Goal: Task Accomplishment & Management: Complete application form

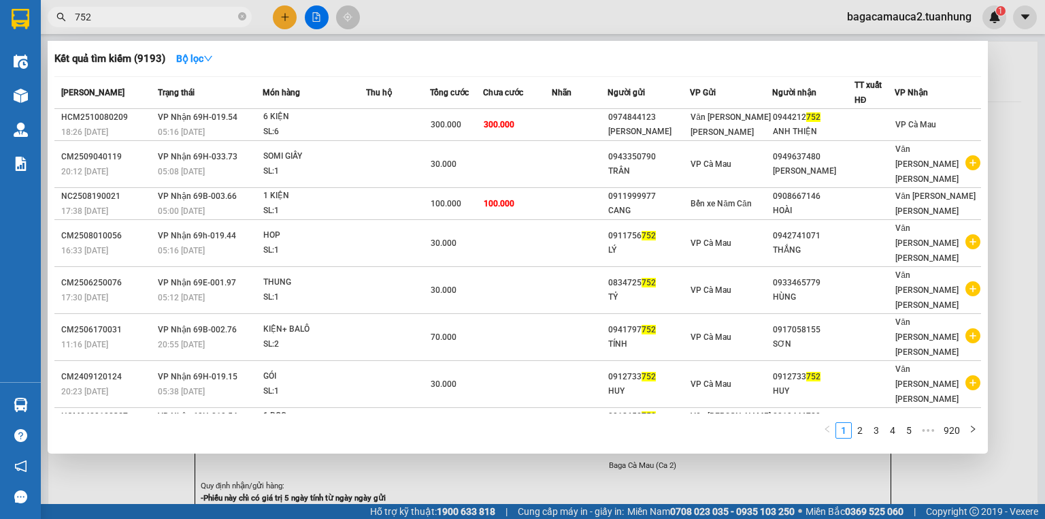
type input "752"
click at [442, 27] on div at bounding box center [522, 259] width 1045 height 519
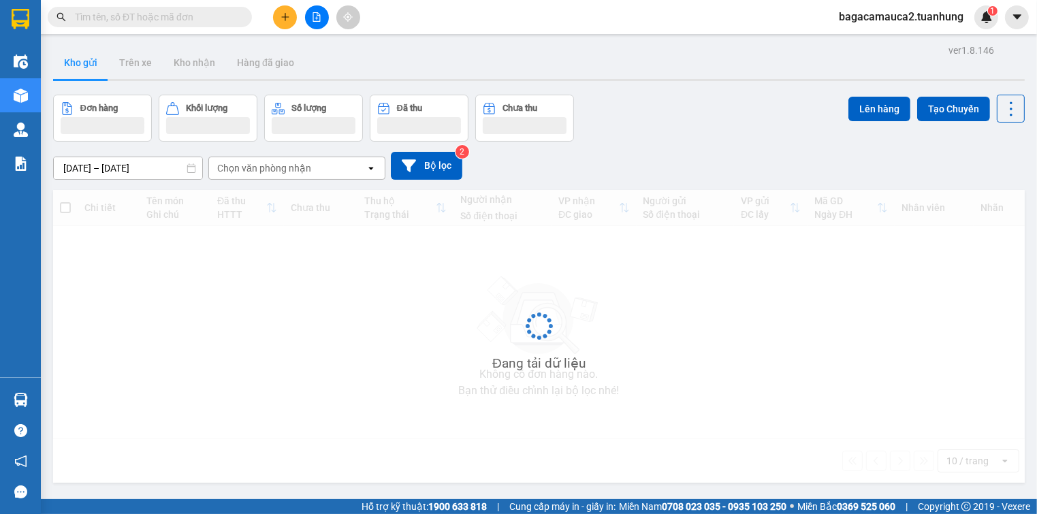
click at [293, 18] on button at bounding box center [285, 17] width 24 height 24
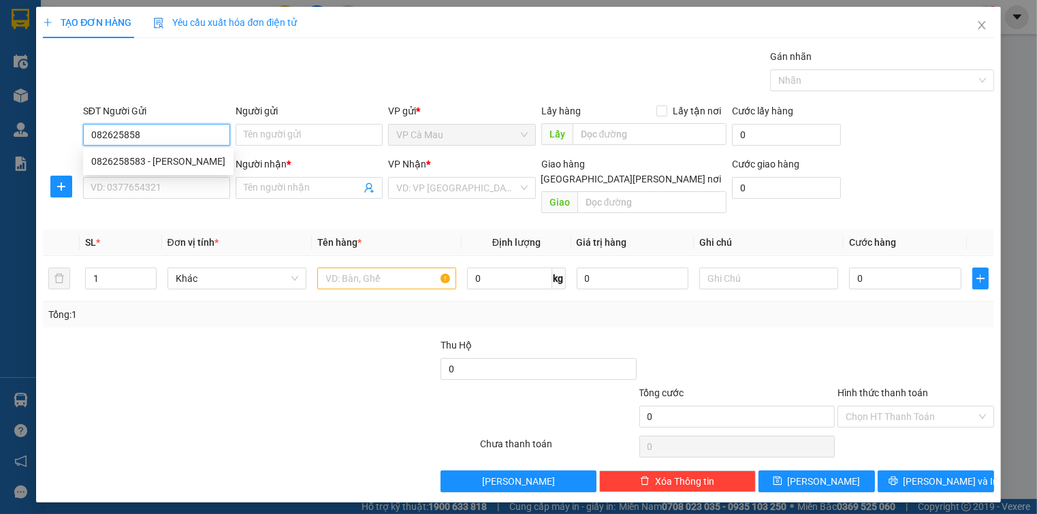
type input "0826258583"
click at [210, 158] on div "0826258583 - PHƯƠNG" at bounding box center [158, 161] width 134 height 15
type input "PHƯƠNG"
type input "0826258583"
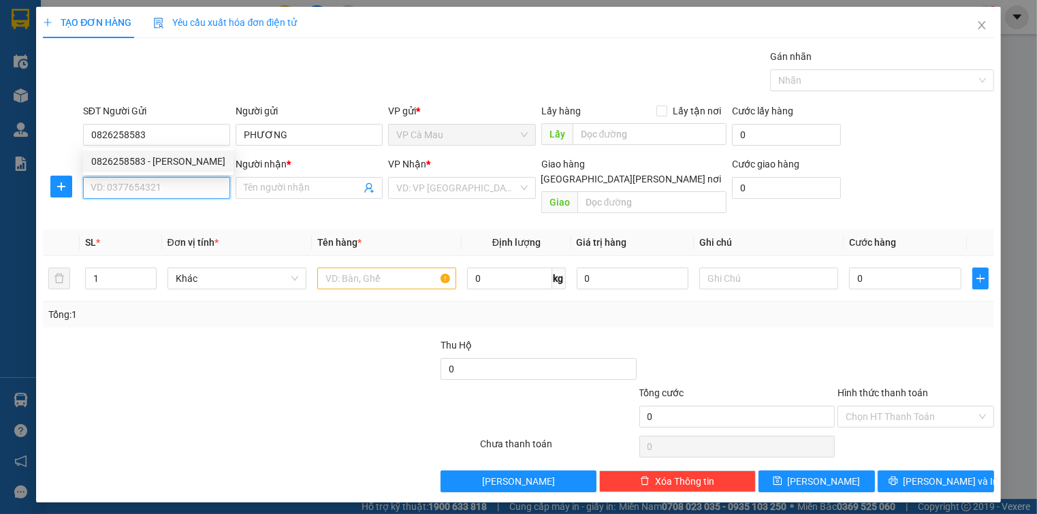
click at [201, 186] on input "SĐT Người Nhận *" at bounding box center [156, 188] width 147 height 22
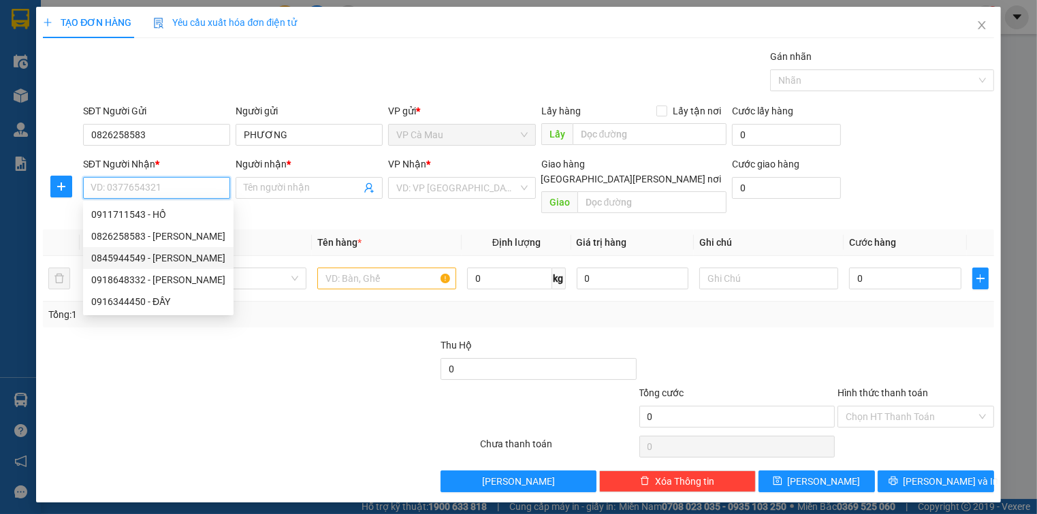
click at [142, 253] on div "0845944549 - TUYỀN" at bounding box center [158, 257] width 134 height 15
type input "0845944549"
type input "TUYỀN"
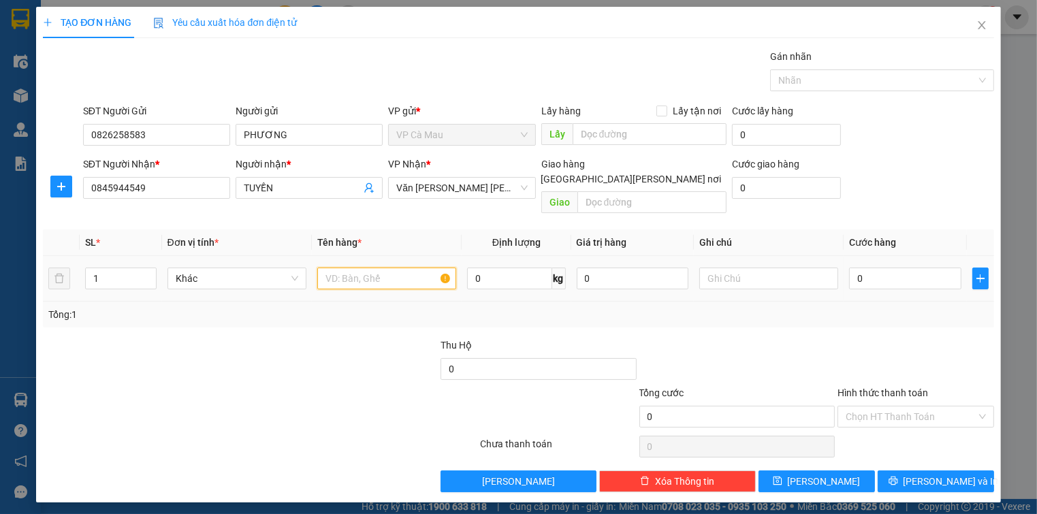
click at [351, 267] on input "text" at bounding box center [386, 278] width 139 height 22
type input "2"
type input "1 THÙNG"
click at [909, 267] on input "0" at bounding box center [905, 278] width 112 height 22
type input "03"
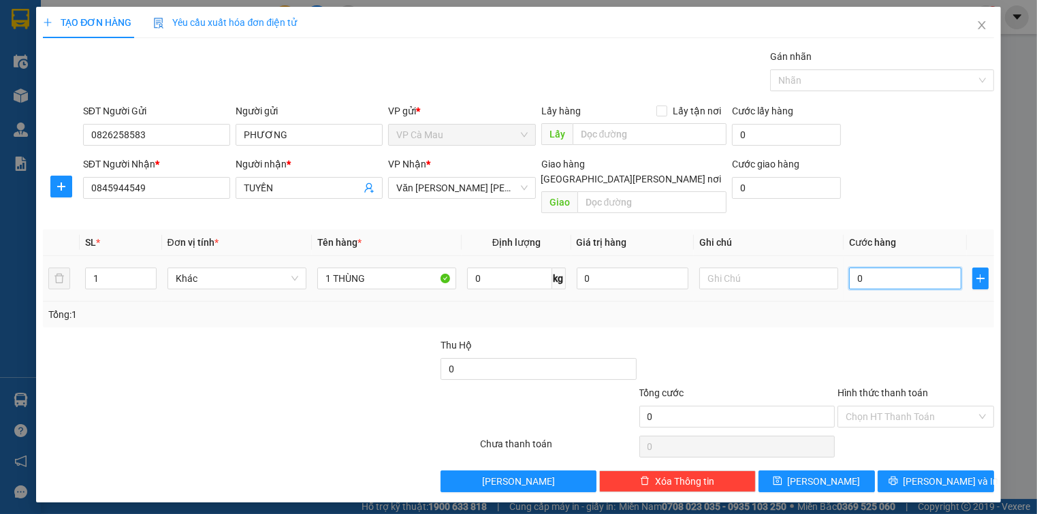
type input "3"
type input "030"
type input "30"
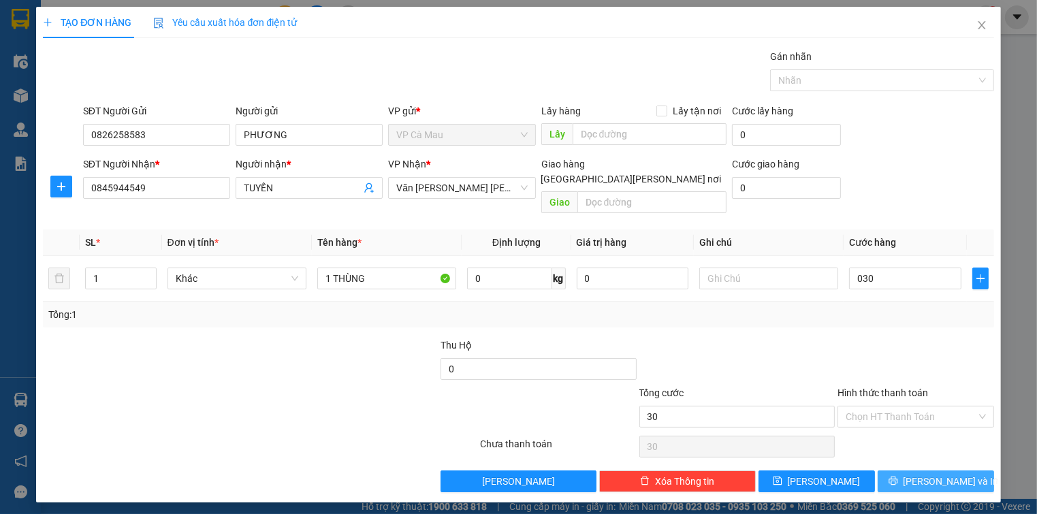
type input "30.000"
click at [969, 470] on button "Lưu và In" at bounding box center [935, 481] width 116 height 22
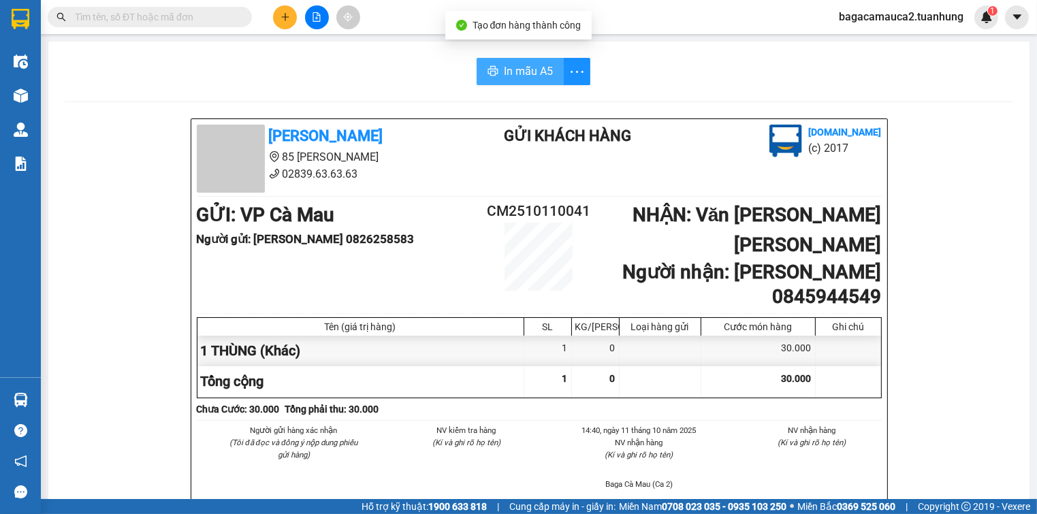
click at [530, 74] on span "In mẫu A5" at bounding box center [528, 71] width 49 height 17
click at [227, 14] on input "text" at bounding box center [155, 17] width 161 height 15
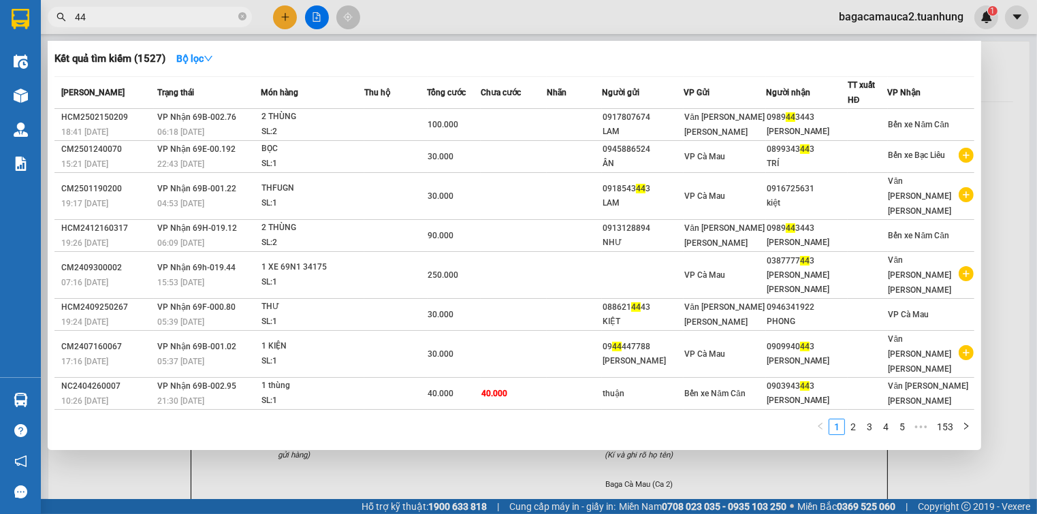
type input "4"
type input "933443"
